Goal: Task Accomplishment & Management: Complete application form

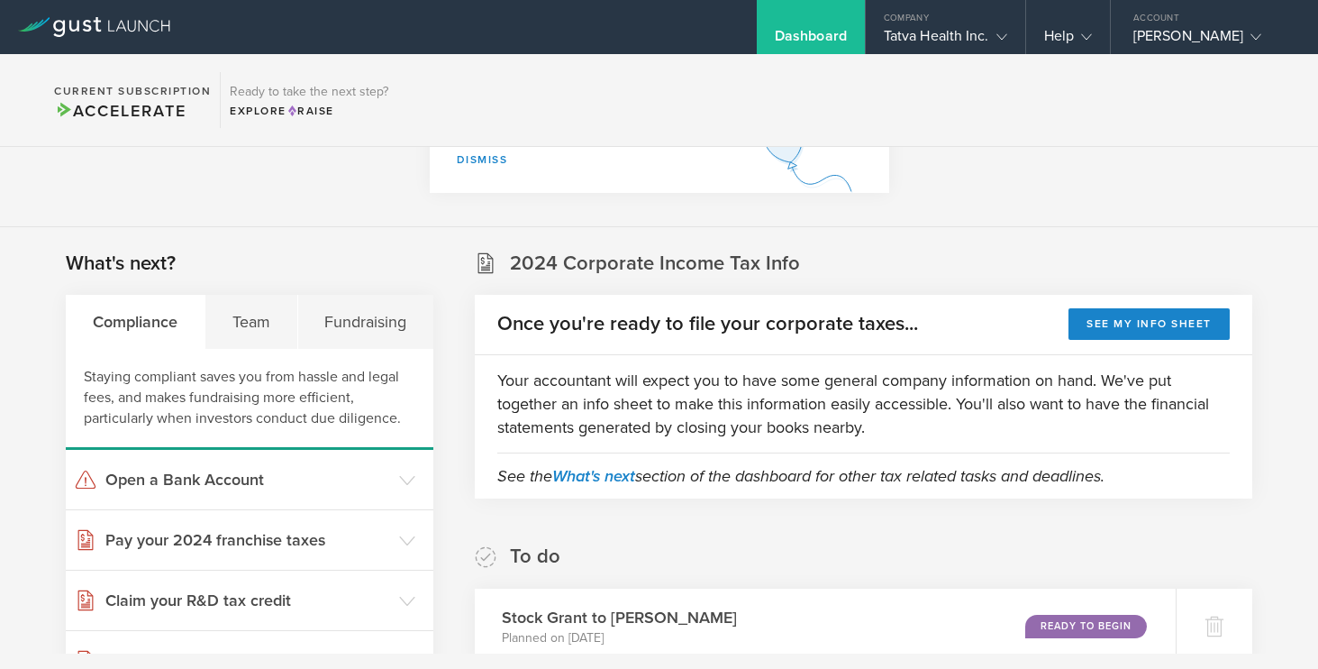
scroll to position [230, 0]
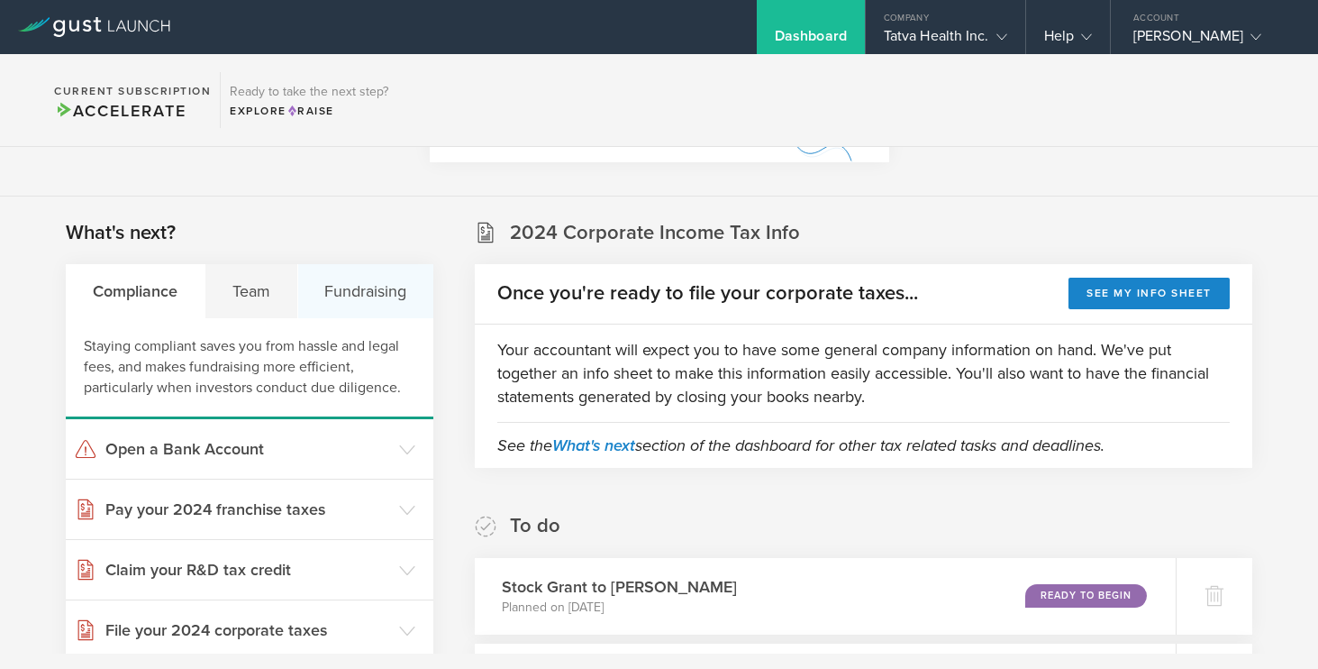
click at [362, 292] on div "Fundraising" at bounding box center [366, 291] width 136 height 54
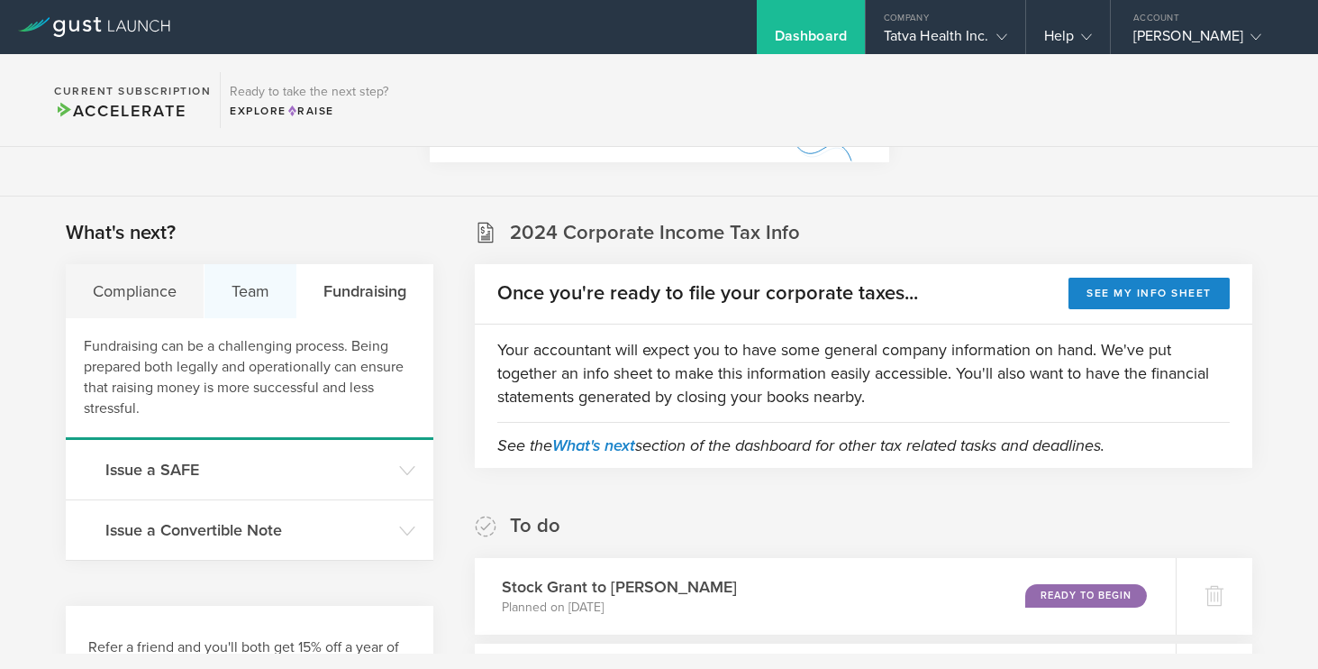
click at [258, 291] on div "Team" at bounding box center [251, 291] width 93 height 54
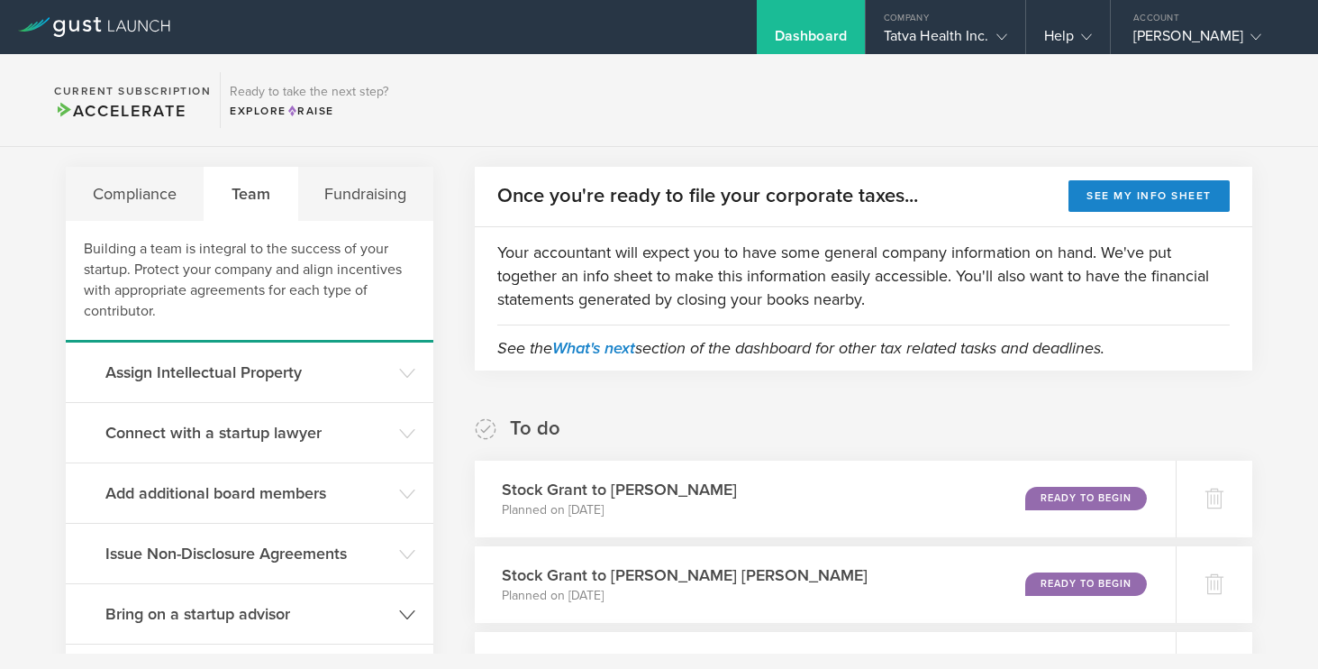
scroll to position [324, 0]
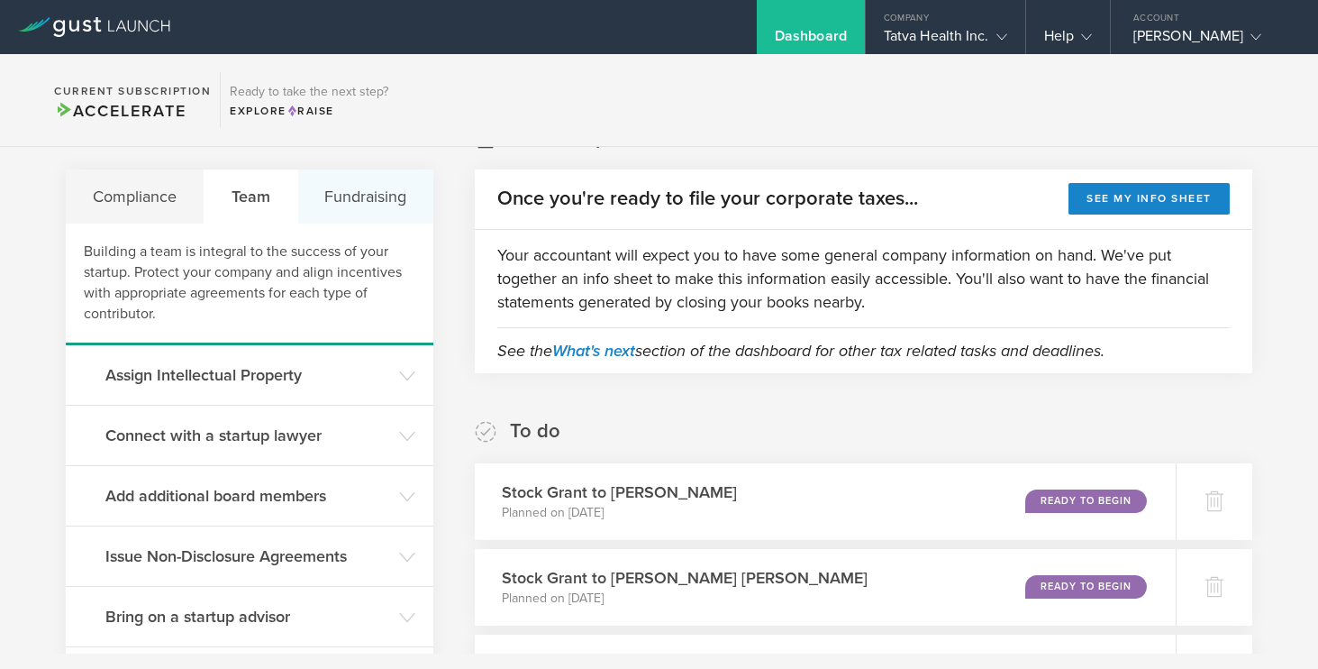
click at [370, 200] on div "Fundraising" at bounding box center [366, 196] width 136 height 54
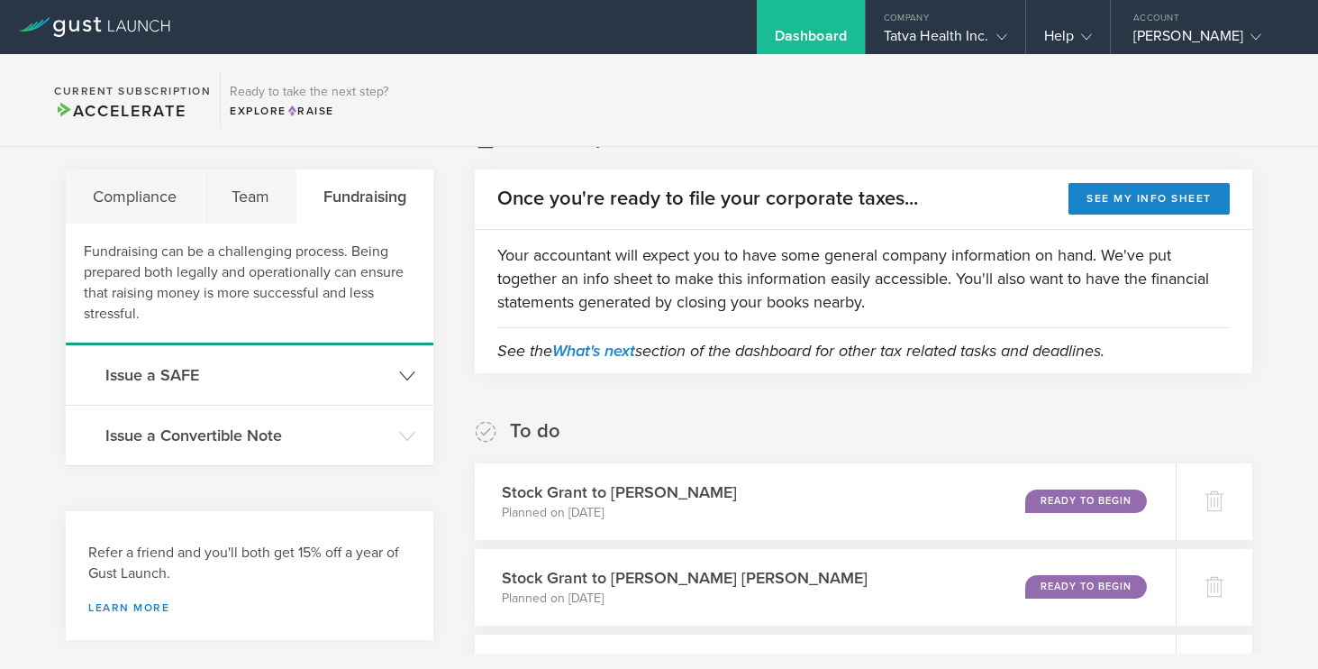
click at [407, 371] on icon at bounding box center [407, 376] width 16 height 16
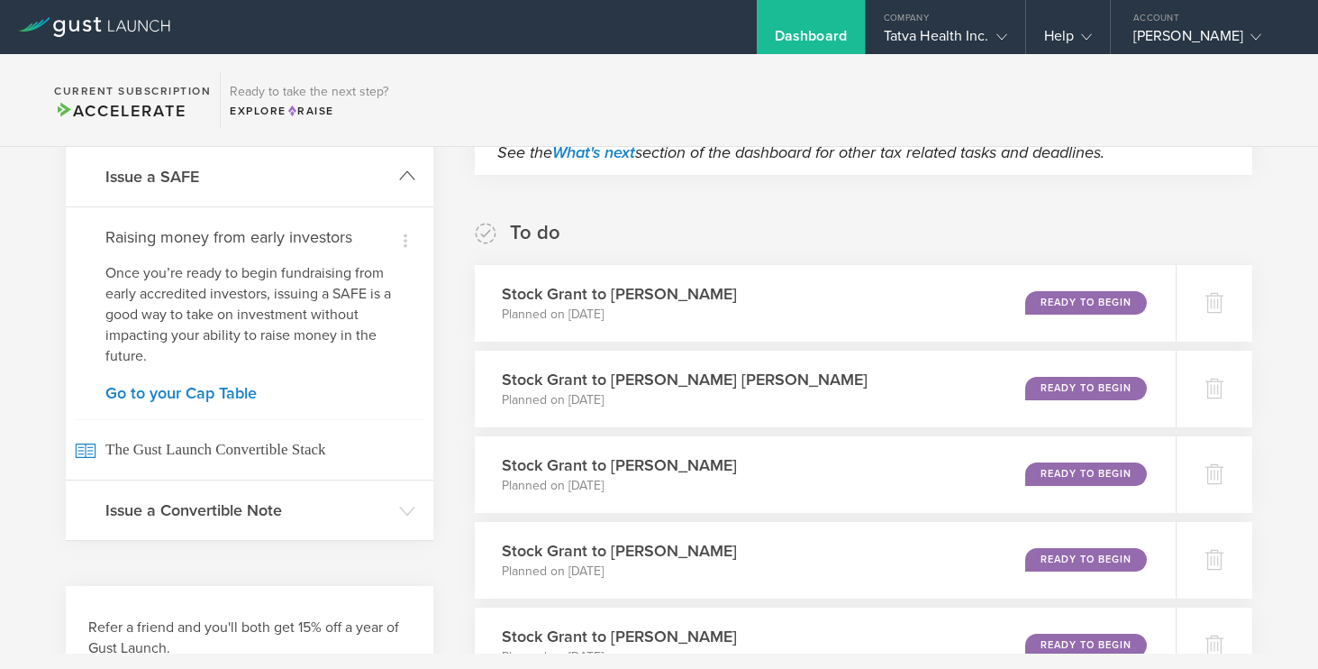
scroll to position [526, 0]
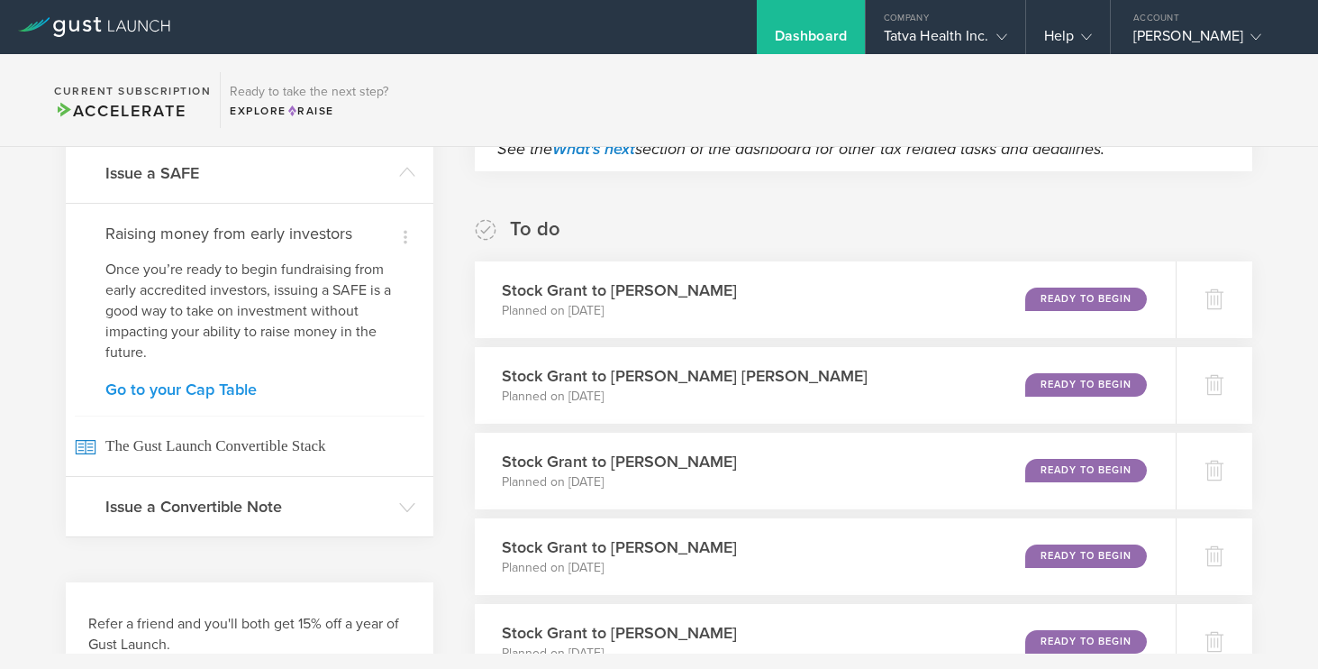
click at [231, 388] on link "Go to your Cap Table" at bounding box center [249, 389] width 288 height 16
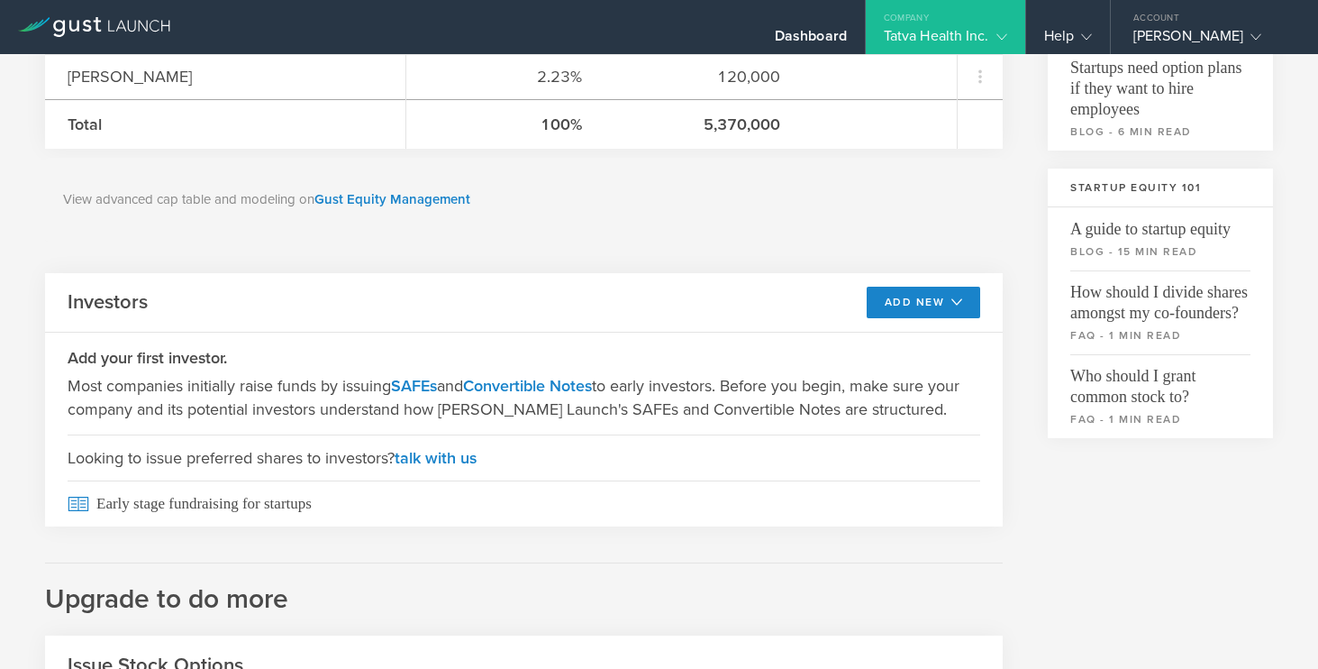
scroll to position [484, 0]
click at [955, 303] on icon at bounding box center [957, 302] width 11 height 11
click at [861, 349] on li "SAFE" at bounding box center [908, 343] width 130 height 35
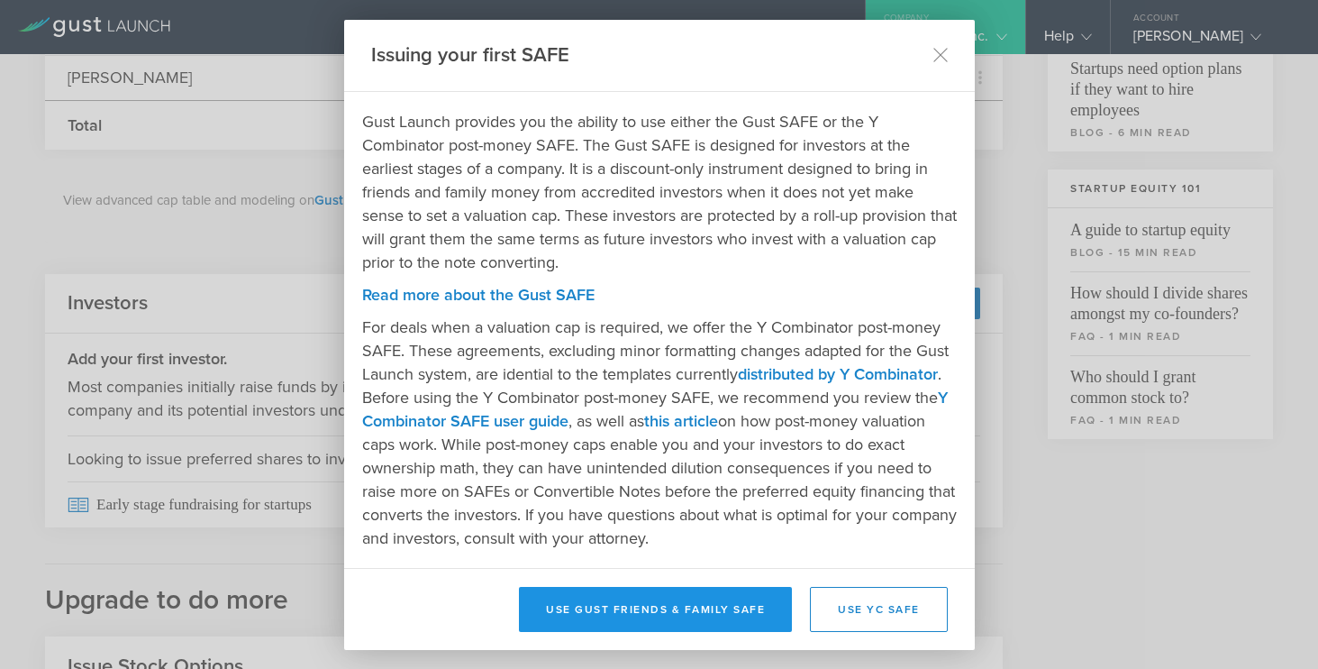
click at [660, 618] on button "Use Gust Friends & Family SAFE" at bounding box center [655, 609] width 273 height 45
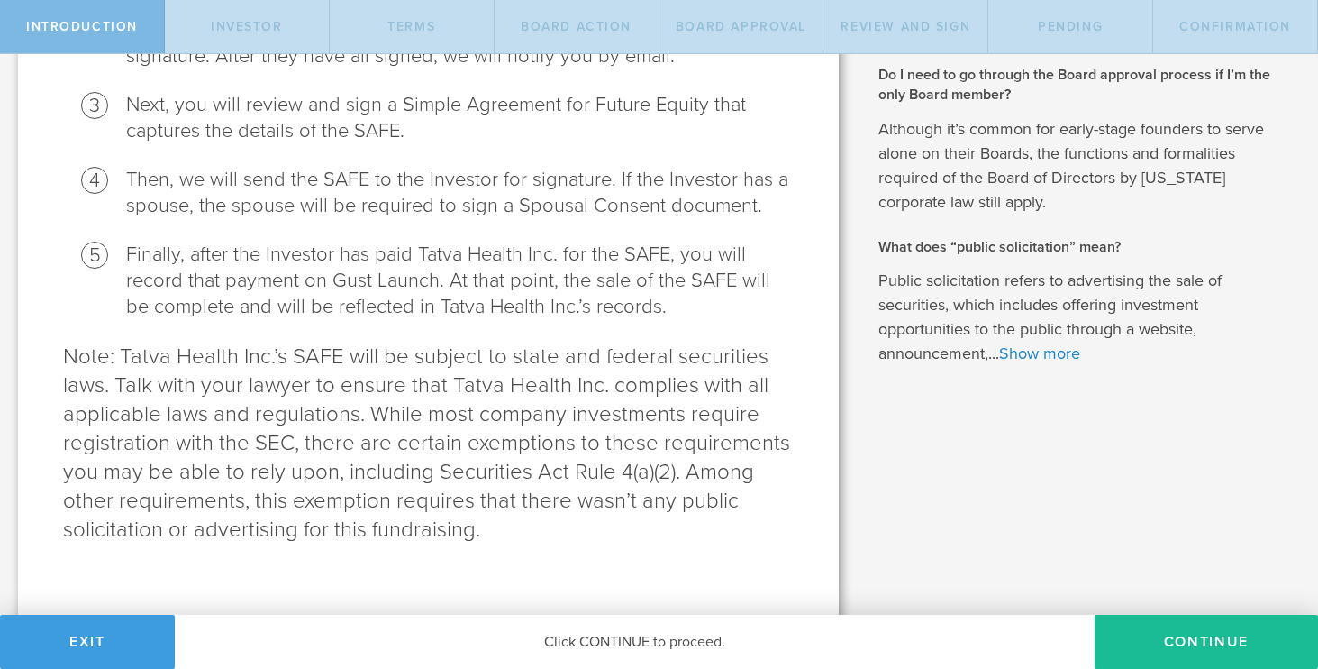
scroll to position [641, 0]
click at [1178, 633] on button "Continue" at bounding box center [1206, 642] width 223 height 54
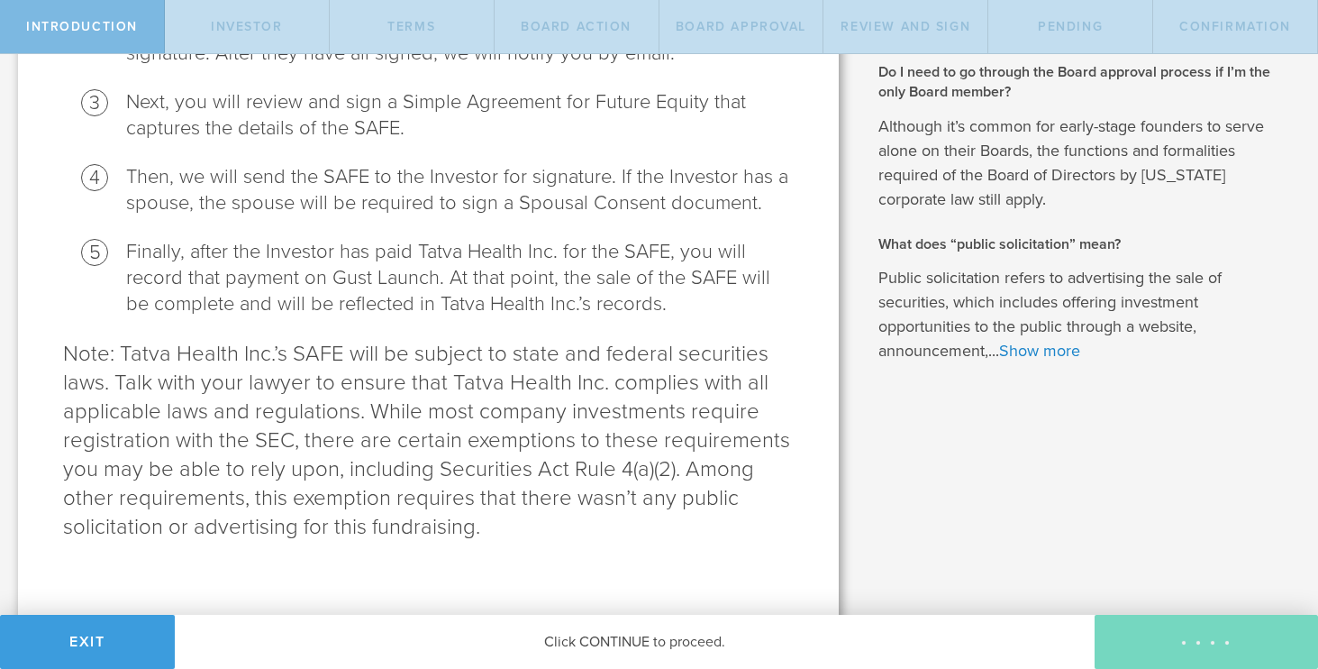
scroll to position [0, 0]
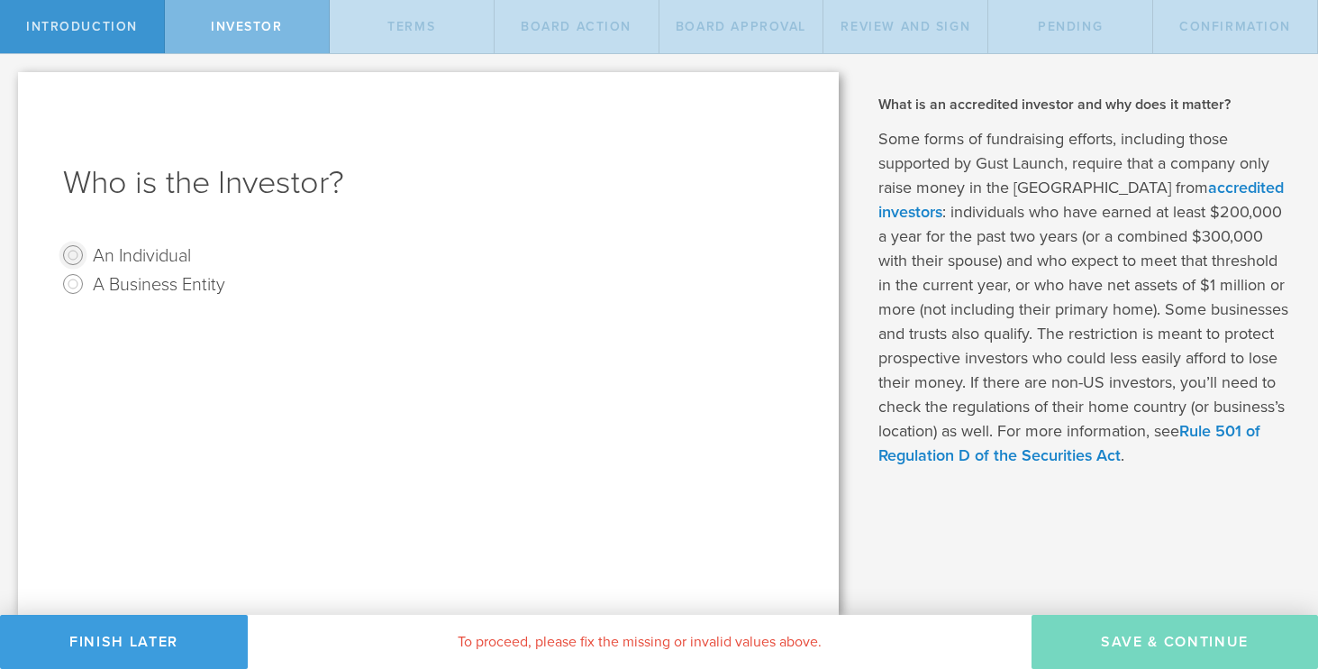
click at [77, 253] on input "An Individual" at bounding box center [73, 255] width 29 height 29
radio input "true"
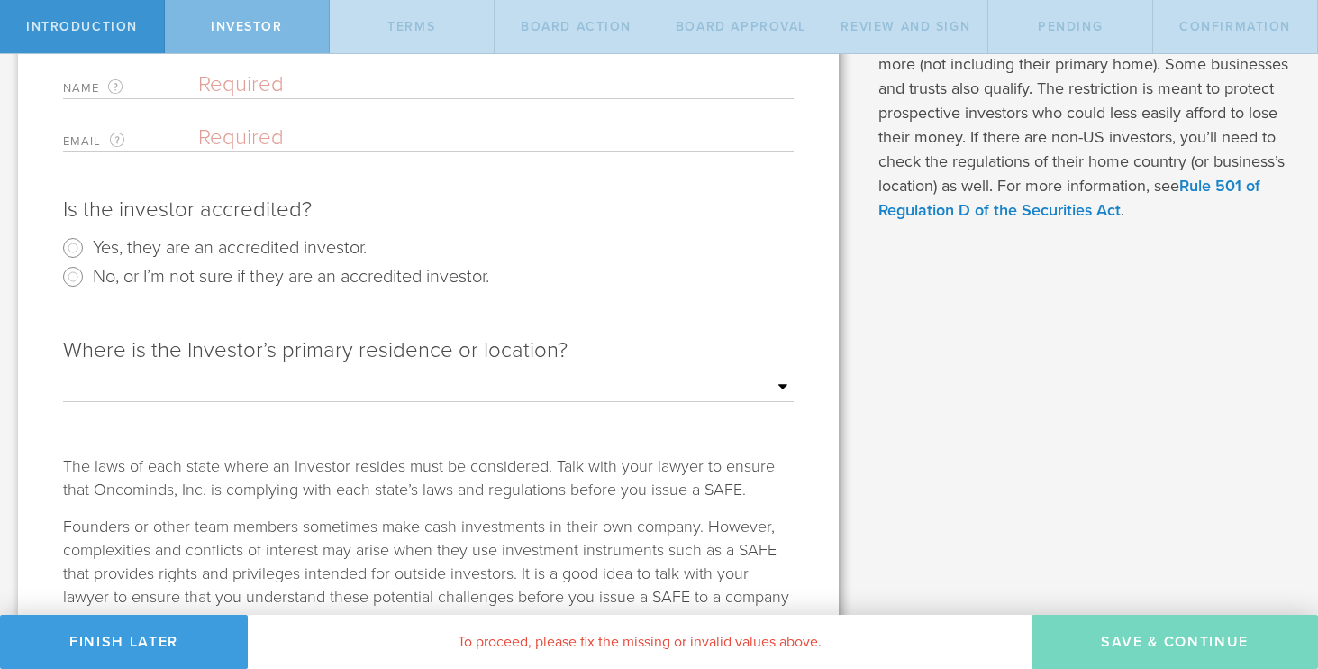
scroll to position [240, 0]
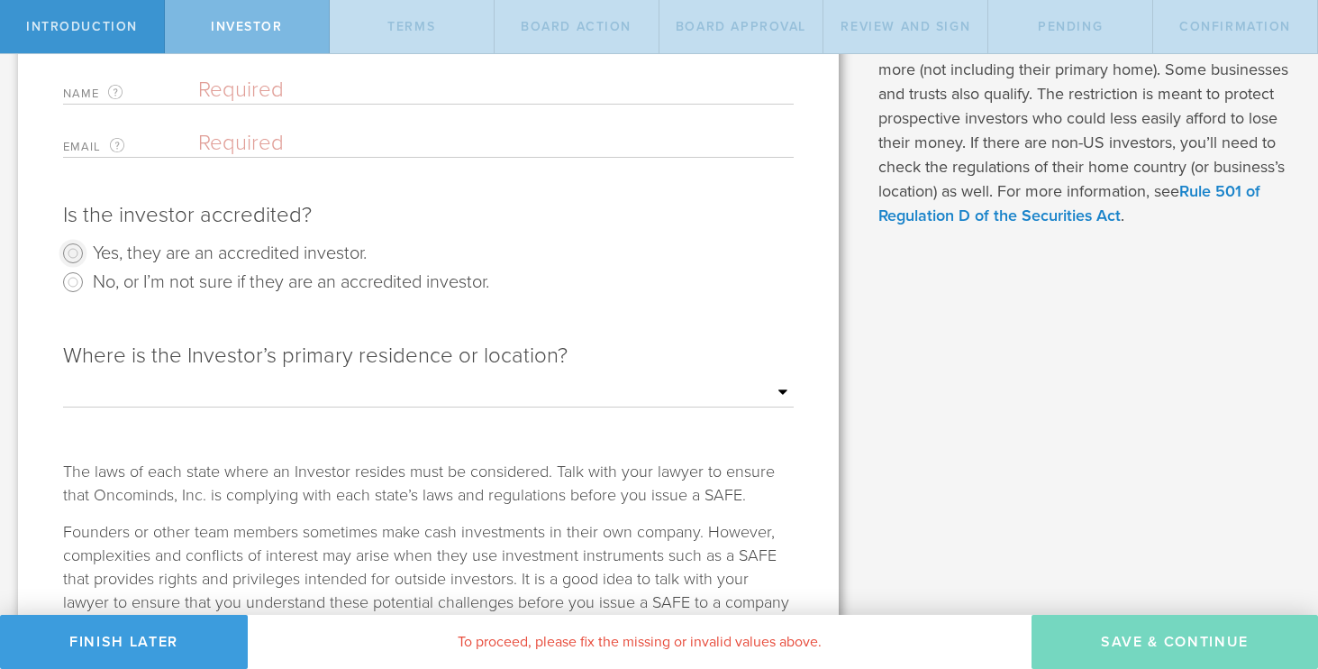
click at [78, 254] on input "Yes, they are an accredited investor." at bounding box center [73, 253] width 29 height 29
radio input "true"
click at [241, 91] on input "text" at bounding box center [496, 90] width 596 height 27
type input "[PERSON_NAME]"
click at [220, 146] on input "email" at bounding box center [491, 143] width 587 height 27
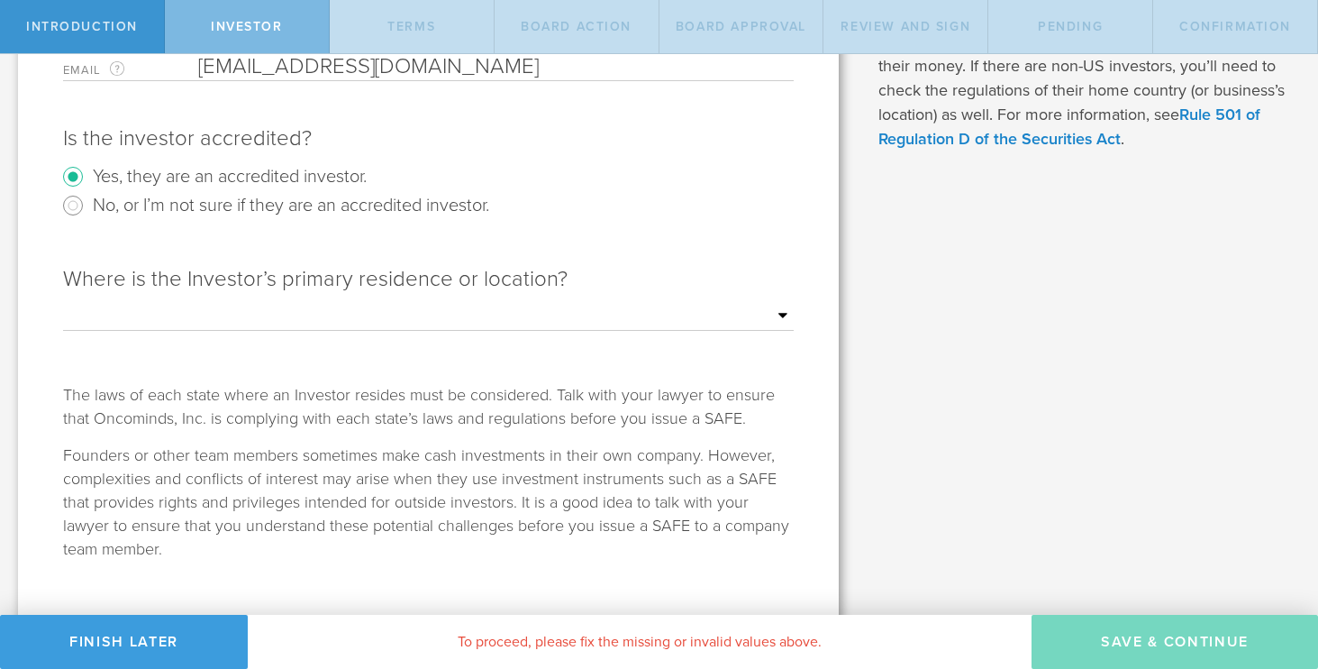
scroll to position [343, 0]
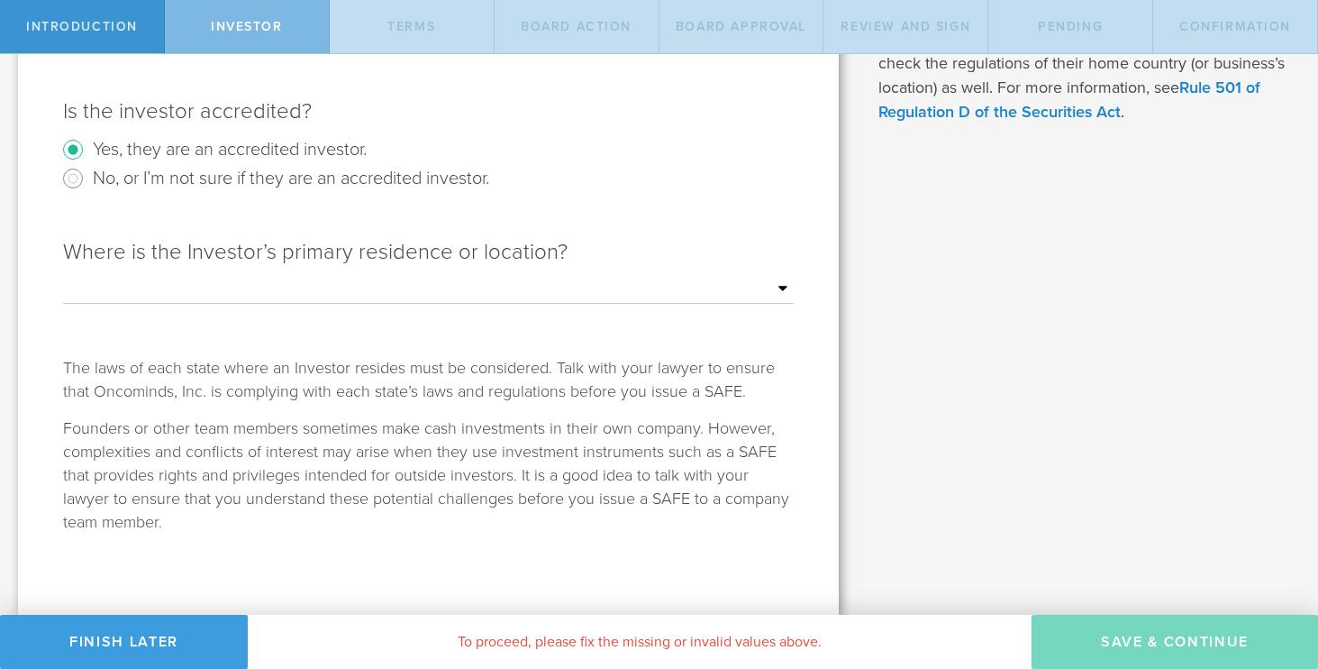
type input "narayanisrinivasan@gmail.com"
click at [785, 287] on select "Outside of the US Alabama Alaska Arizona Arkansas California Colorado Connectic…" at bounding box center [428, 289] width 731 height 27
select select "string:OUTSIDE"
click at [63, 276] on select "Outside of the US Alabama Alaska Arizona Arkansas California Colorado Connectic…" at bounding box center [428, 289] width 731 height 27
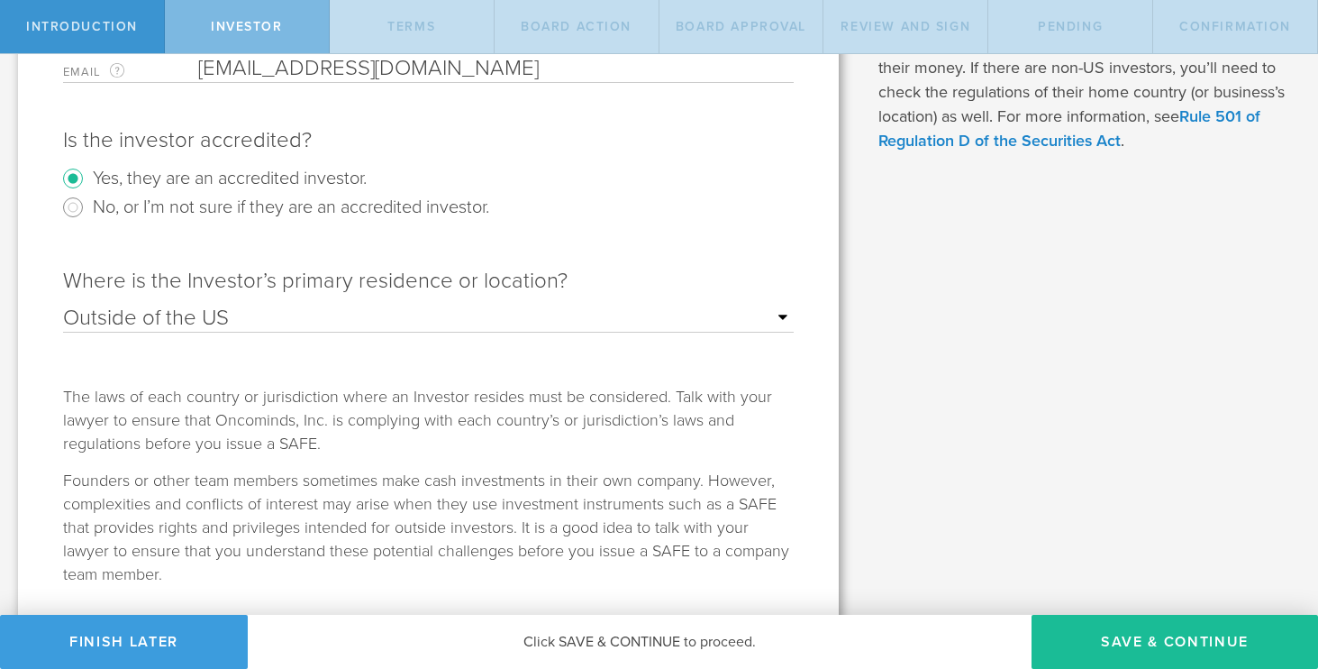
scroll to position [309, 0]
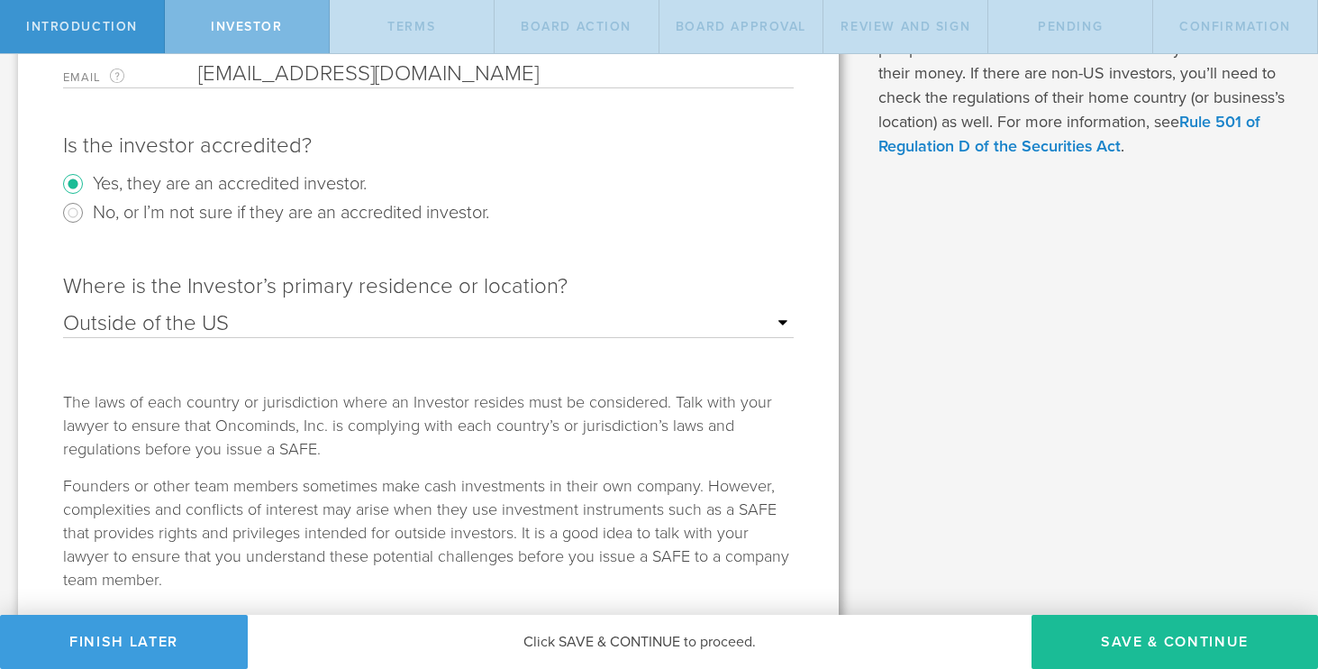
click at [784, 321] on select "Outside of the US Alabama Alaska Arizona Arkansas California Colorado Connectic…" at bounding box center [428, 323] width 731 height 27
